Goal: Task Accomplishment & Management: Manage account settings

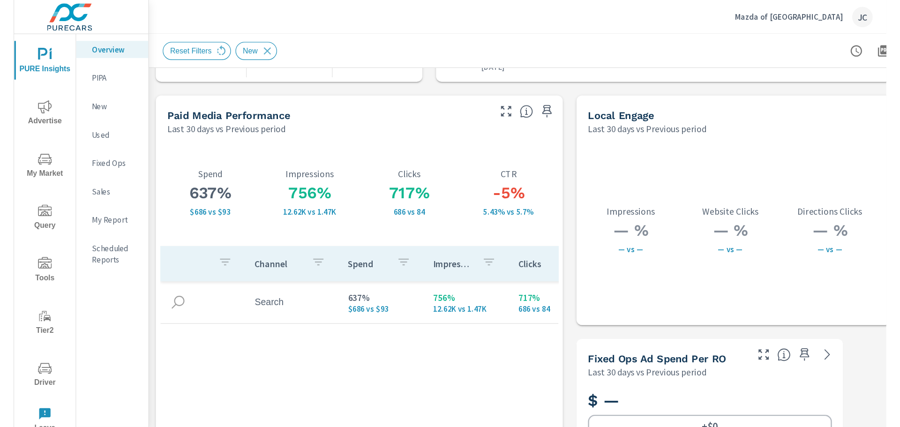
scroll to position [197, 0]
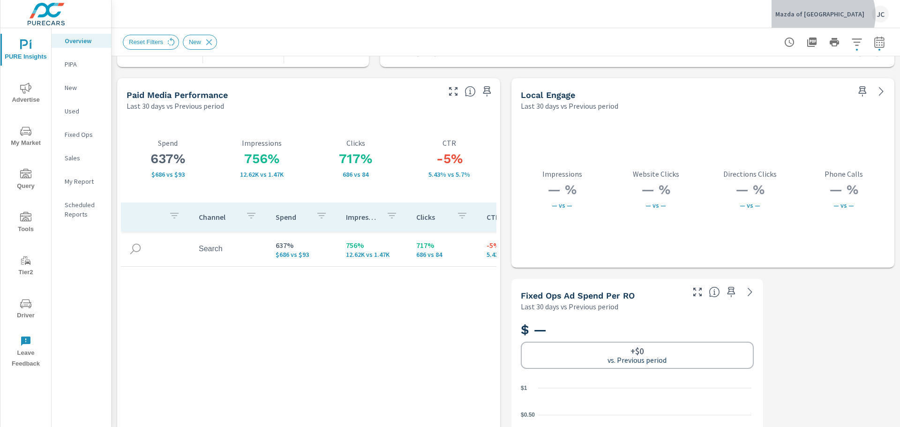
click at [850, 15] on p "Mazda of [GEOGRAPHIC_DATA]" at bounding box center [819, 14] width 89 height 8
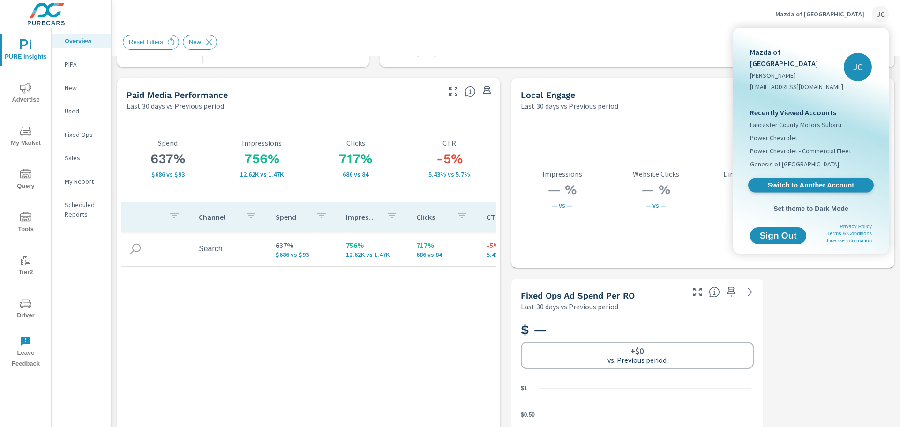
click at [817, 181] on span "Switch to Another Account" at bounding box center [810, 185] width 115 height 9
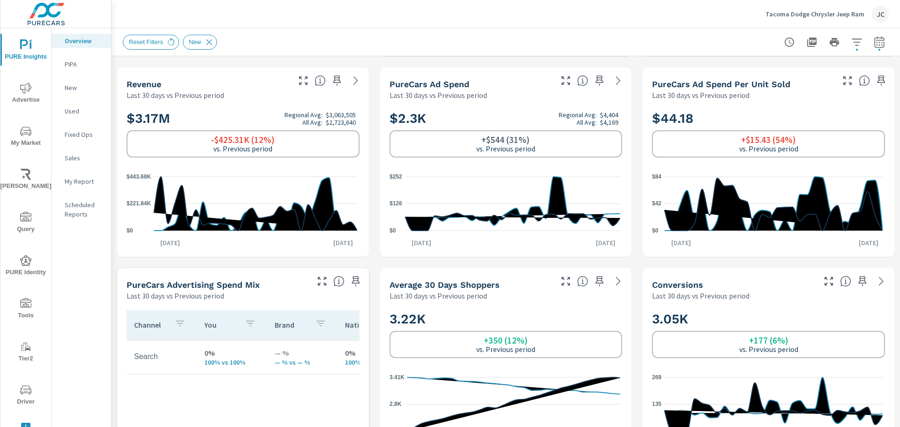
scroll to position [234, 0]
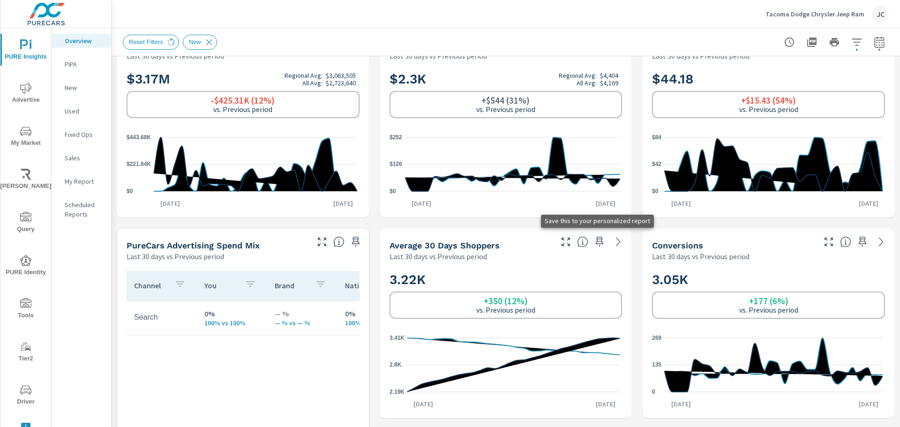
click at [594, 236] on icon "button" at bounding box center [599, 241] width 11 height 11
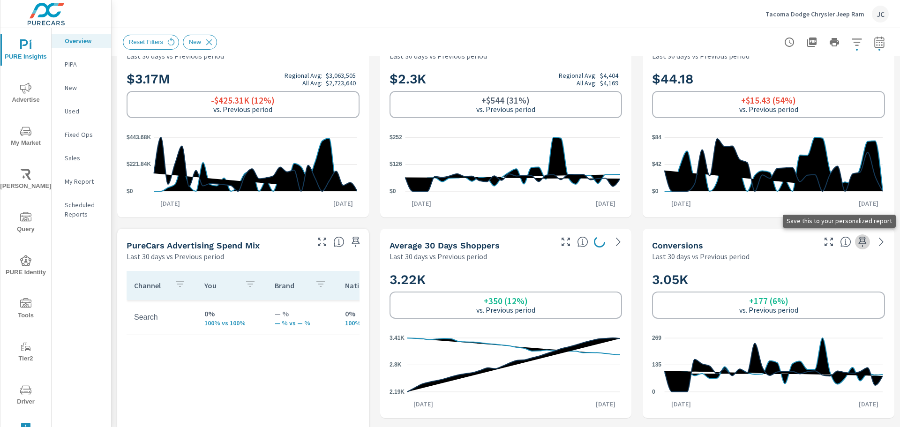
click at [858, 239] on icon "button" at bounding box center [862, 242] width 8 height 10
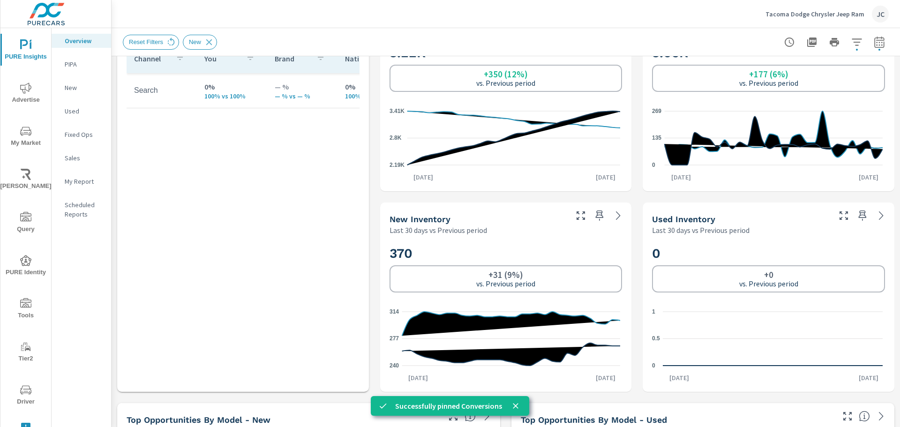
scroll to position [469, 0]
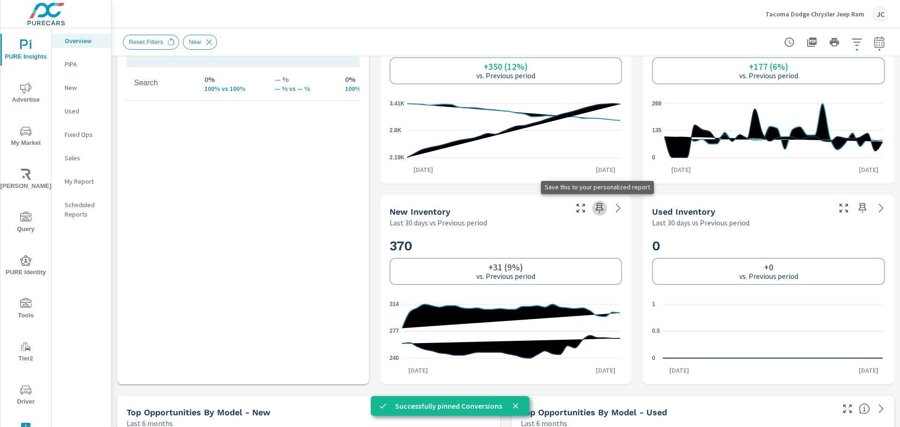
click at [598, 209] on icon "button" at bounding box center [600, 208] width 8 height 10
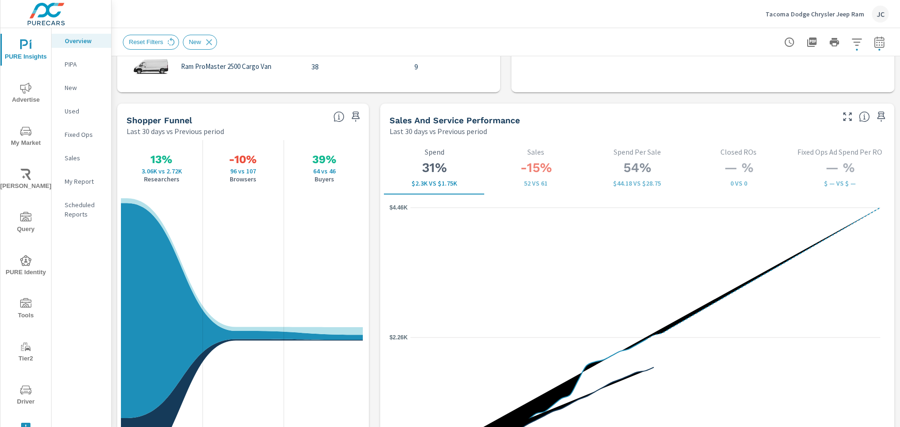
scroll to position [1172, 0]
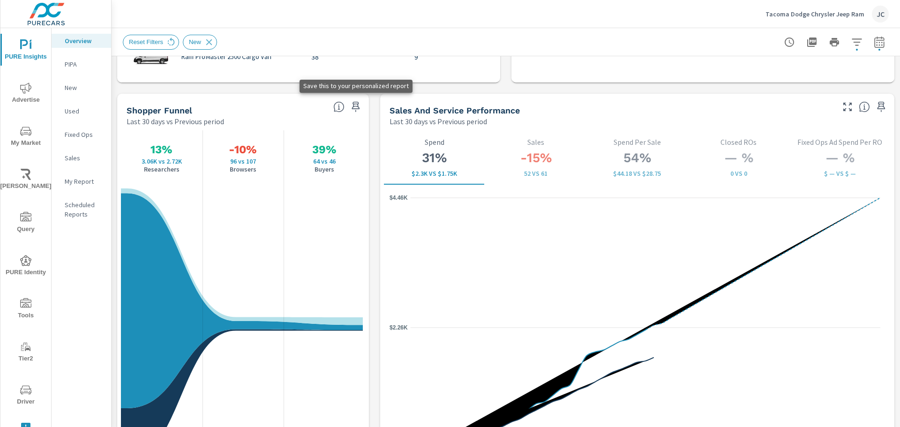
click at [352, 104] on icon "button" at bounding box center [356, 107] width 8 height 10
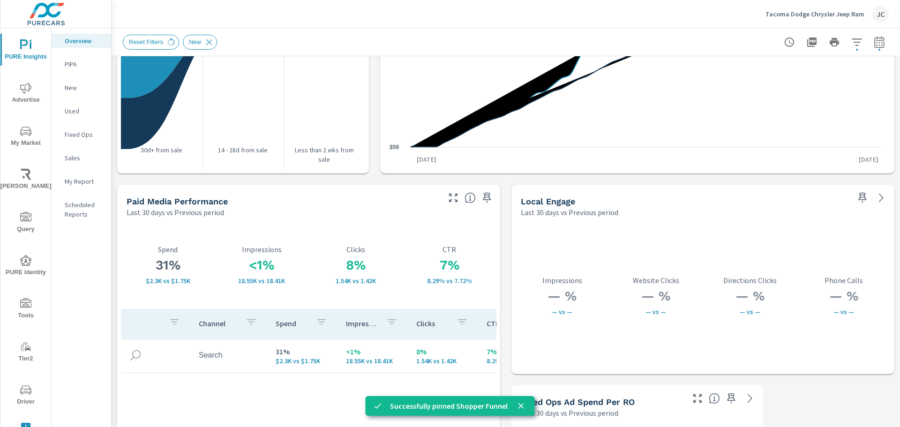
scroll to position [1500, 0]
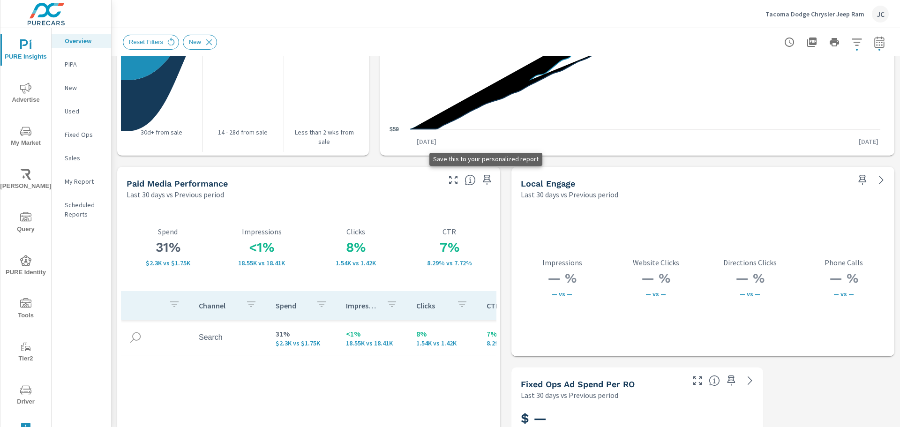
click at [483, 179] on icon "button" at bounding box center [486, 179] width 11 height 11
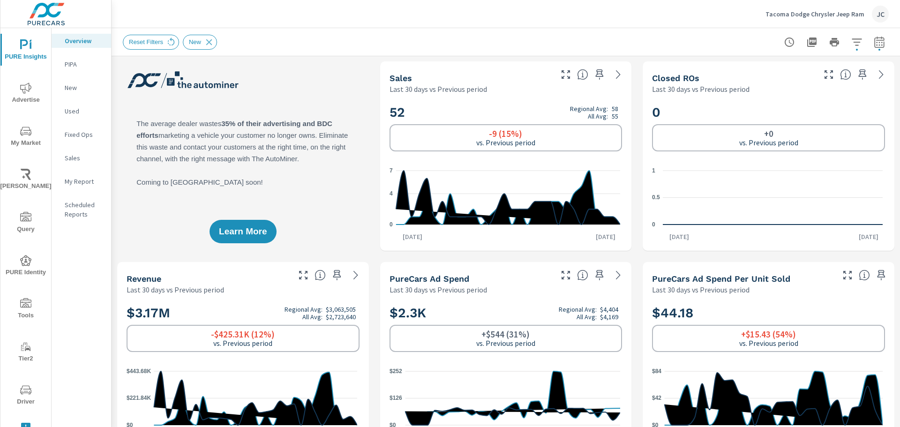
scroll to position [0, 0]
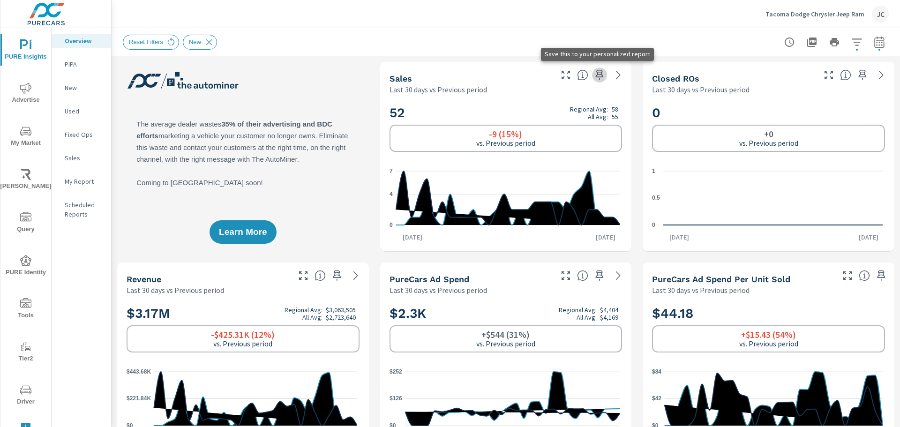
click at [596, 72] on icon "button" at bounding box center [600, 75] width 8 height 10
